Goal: Task Accomplishment & Management: Use online tool/utility

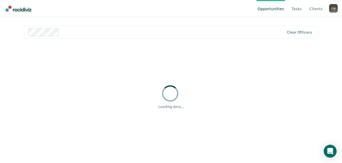
click at [300, 8] on ul "Opportunities Tasks Client s" at bounding box center [293, 8] width 73 height 17
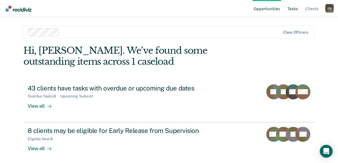
click at [293, 7] on link "Tasks" at bounding box center [292, 8] width 13 height 17
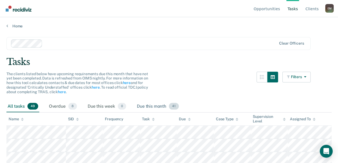
click at [152, 105] on div "Due this month 41" at bounding box center [158, 107] width 44 height 12
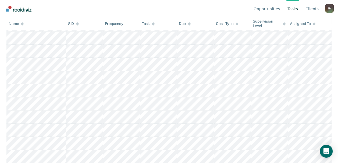
scroll to position [489, 0]
